Goal: Task Accomplishment & Management: Manage account settings

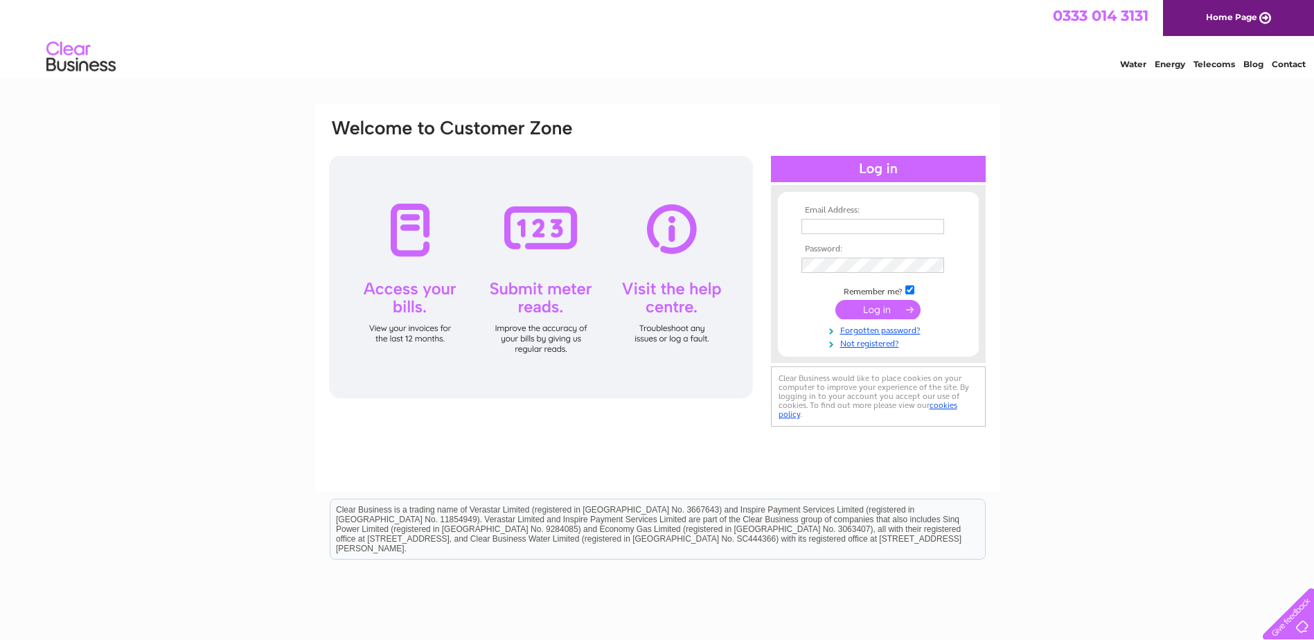
type input "dreecameron@btconnect.com"
click at [864, 314] on input "submit" at bounding box center [877, 309] width 85 height 19
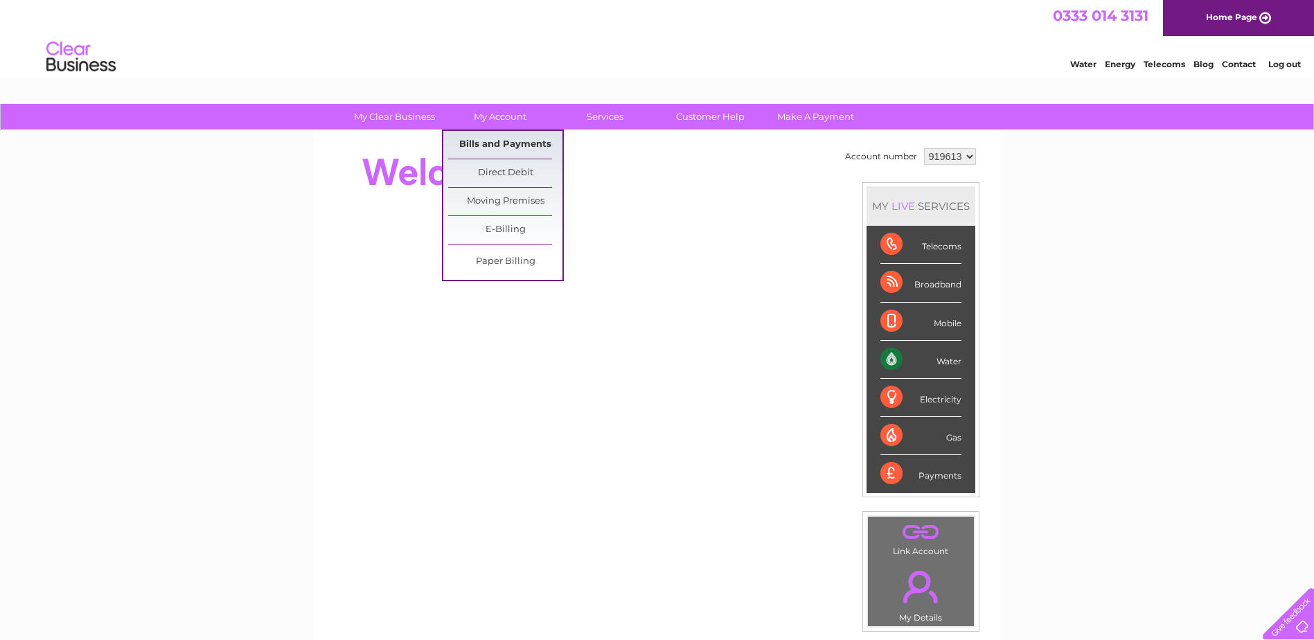
click at [486, 140] on link "Bills and Payments" at bounding box center [505, 145] width 114 height 28
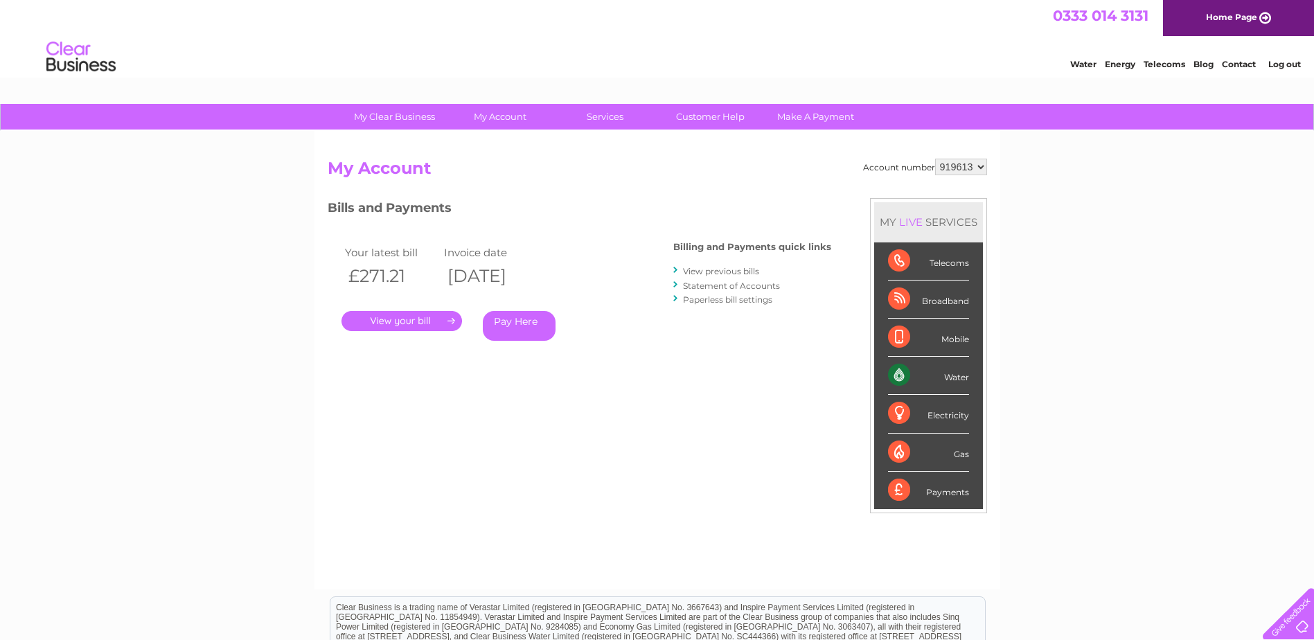
click at [397, 327] on link "." at bounding box center [401, 321] width 120 height 20
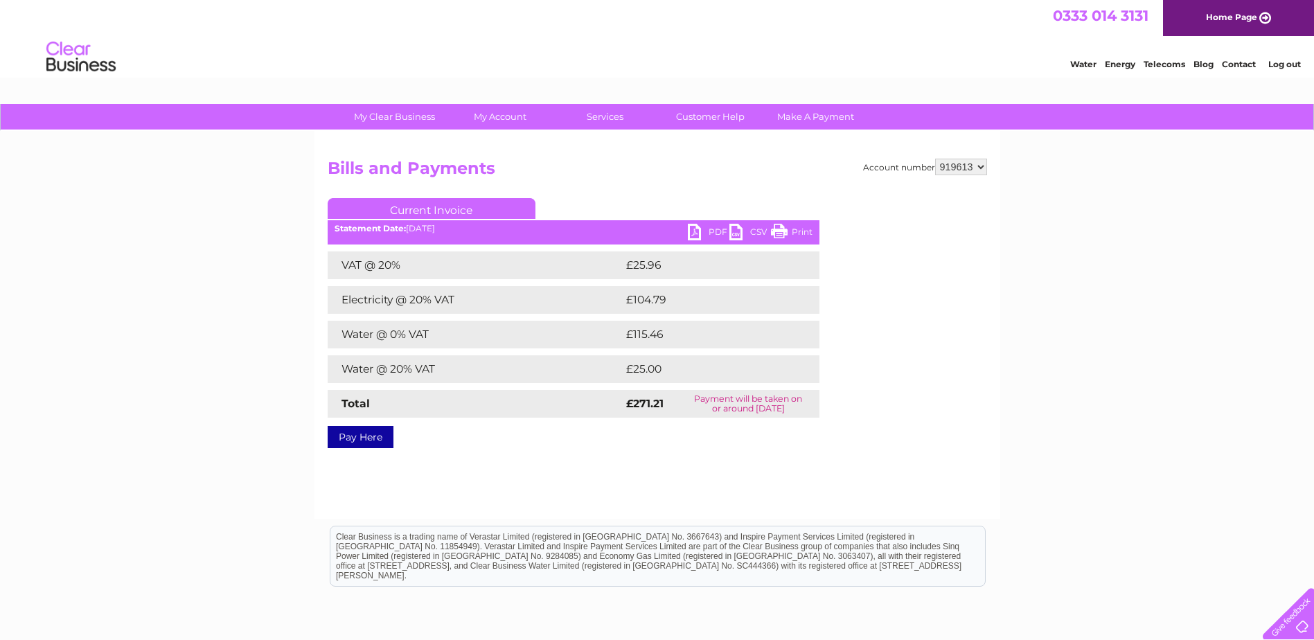
click at [699, 233] on link "PDF" at bounding box center [709, 234] width 42 height 20
